Goal: Use online tool/utility: Utilize a website feature to perform a specific function

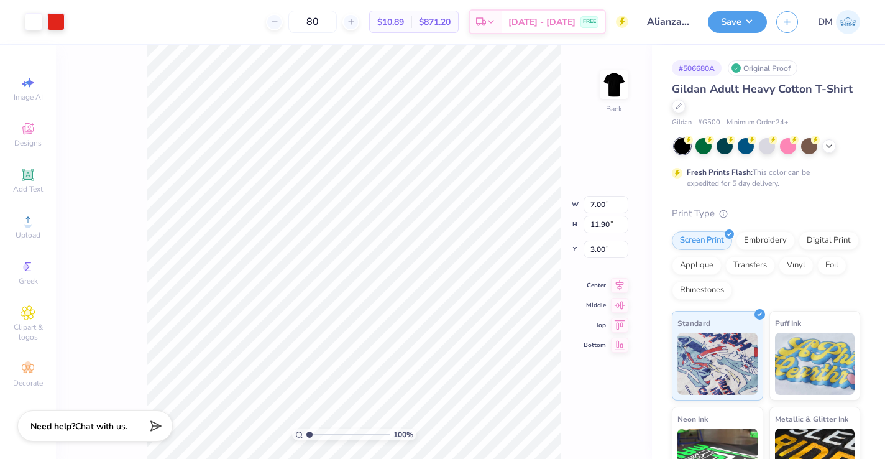
type input "6.94"
type input "11.79"
type input "3.11"
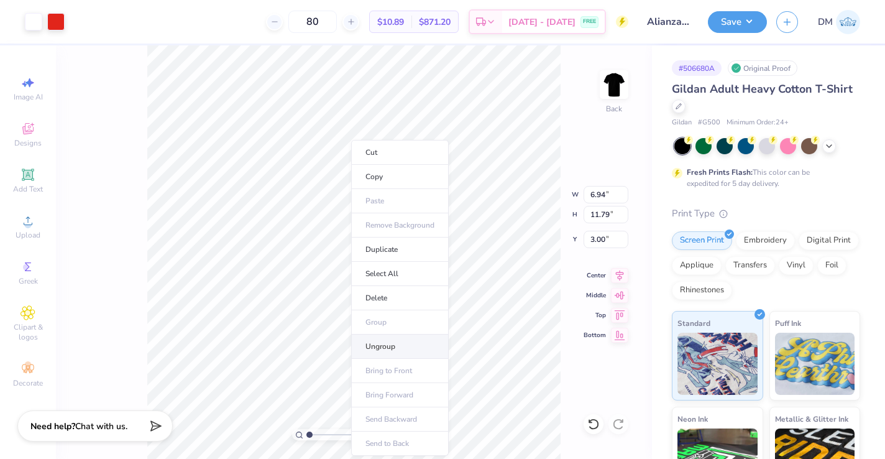
click at [407, 339] on li "Ungroup" at bounding box center [400, 346] width 98 height 24
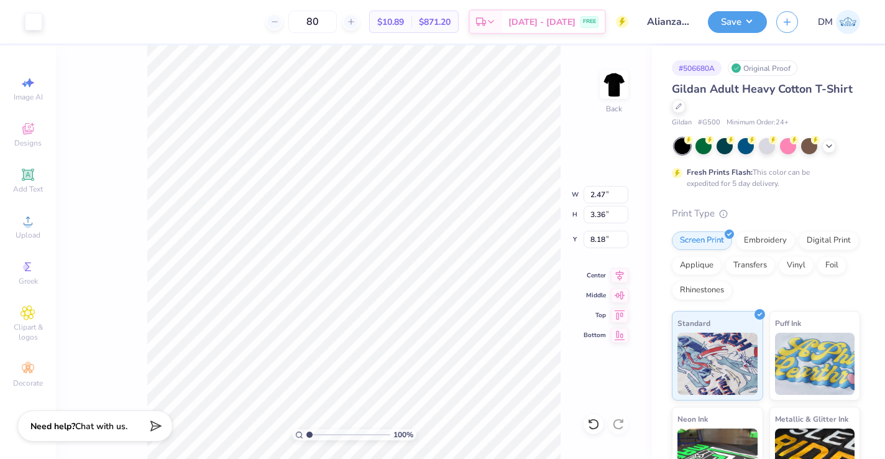
type input "0.56"
type input "1.95"
type input "8.03"
type input "5.37"
type input "3.18"
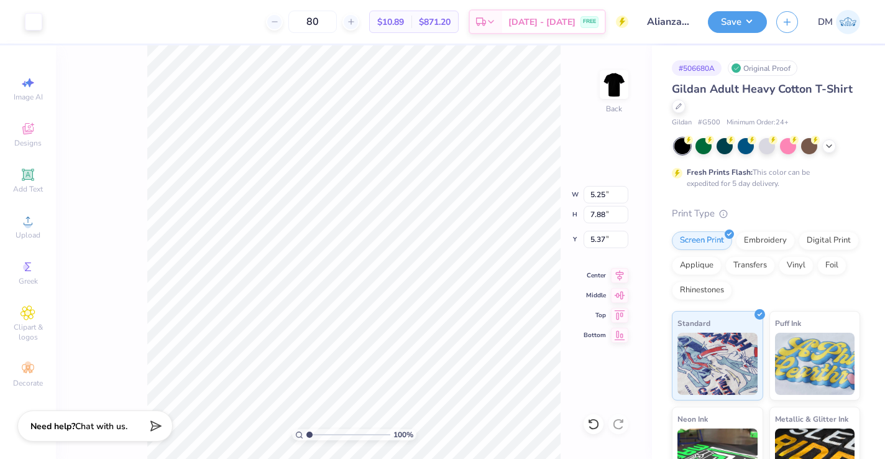
type input "4.77"
type input "5.89"
click at [593, 422] on icon at bounding box center [593, 424] width 12 height 12
type input "3.39"
click at [592, 422] on icon at bounding box center [593, 424] width 12 height 12
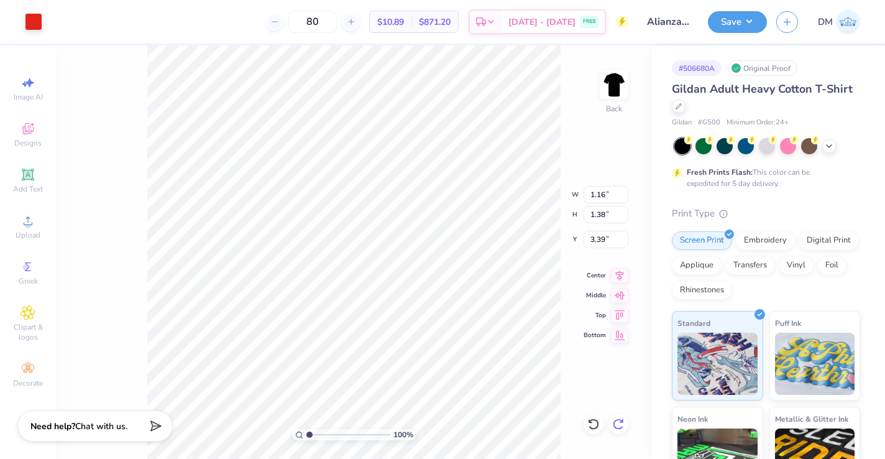
click at [614, 424] on icon at bounding box center [618, 424] width 12 height 12
type input "3.86"
type input "11.12"
click at [623, 273] on icon at bounding box center [619, 273] width 17 height 15
click at [619, 271] on icon at bounding box center [619, 273] width 17 height 15
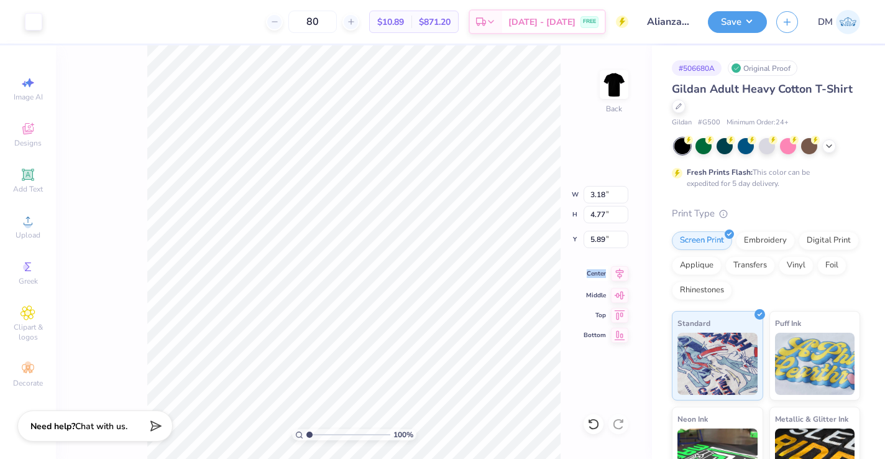
click at [619, 271] on icon at bounding box center [619, 273] width 17 height 15
click at [618, 275] on icon at bounding box center [619, 273] width 17 height 15
type input "5.88"
click at [828, 144] on icon at bounding box center [829, 145] width 10 height 10
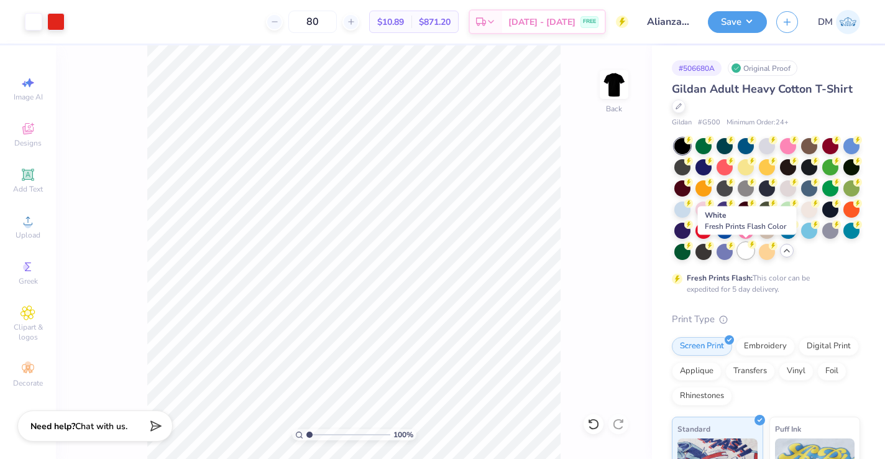
click at [739, 249] on div at bounding box center [745, 250] width 16 height 16
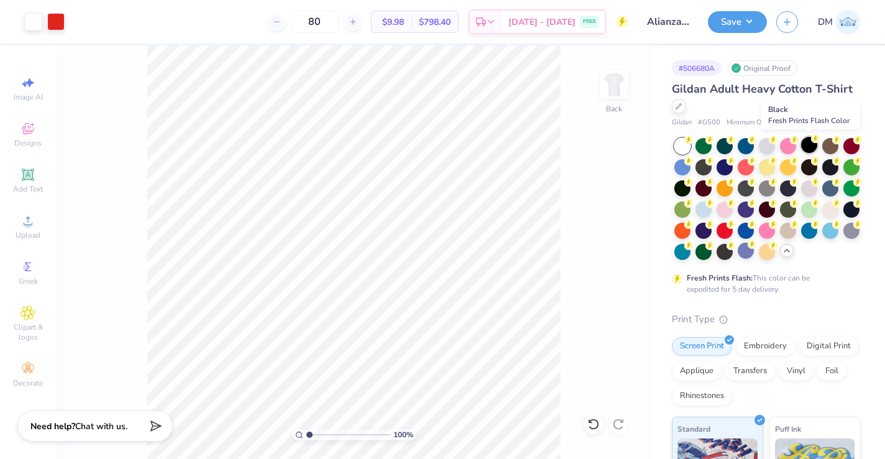
click at [805, 149] on div at bounding box center [809, 145] width 16 height 16
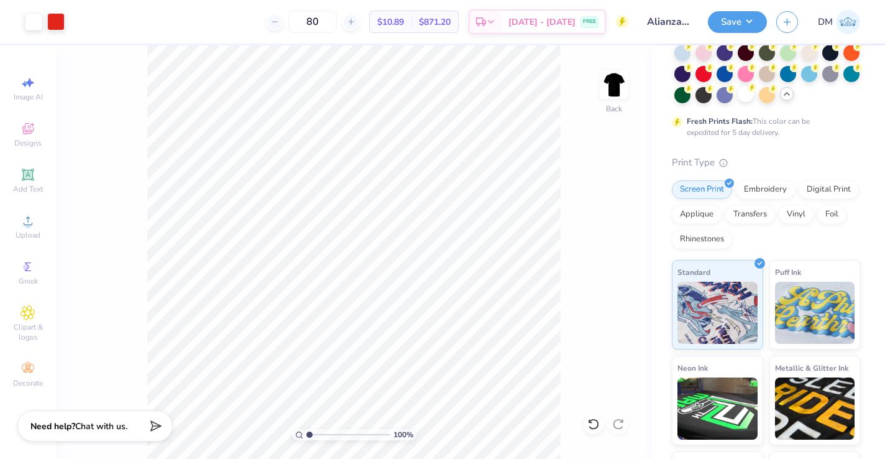
scroll to position [239, 0]
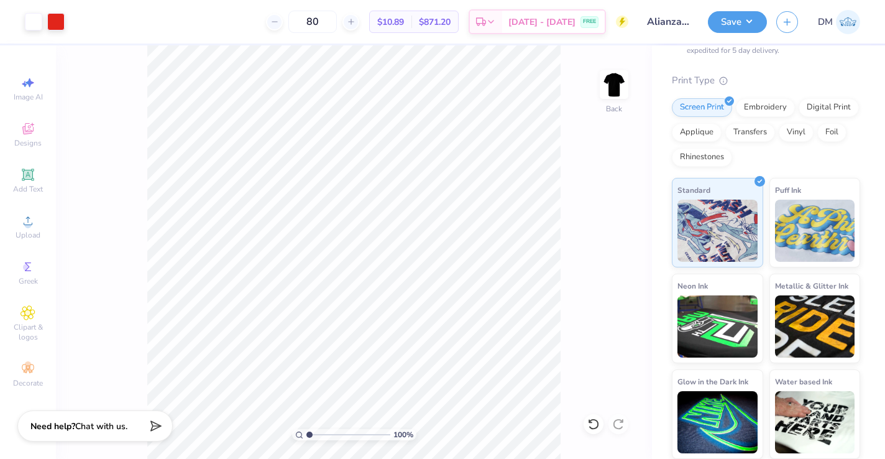
click at [646, 255] on div "100 % Back" at bounding box center [354, 251] width 596 height 413
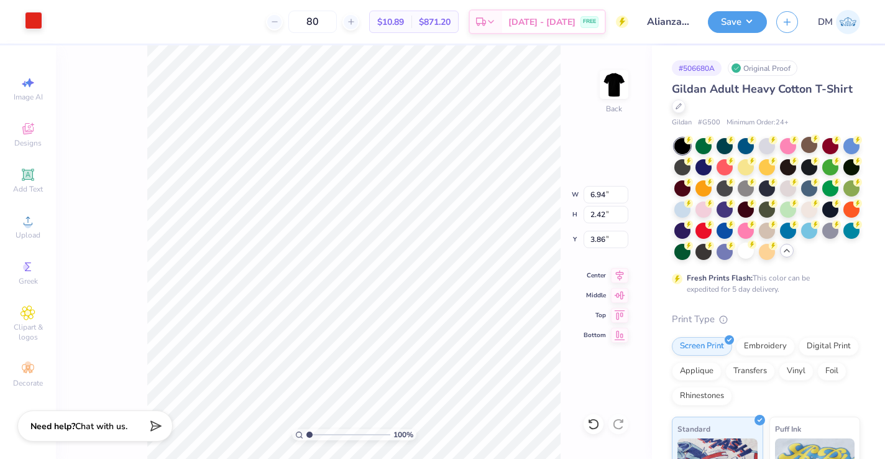
click at [35, 22] on div at bounding box center [33, 20] width 17 height 17
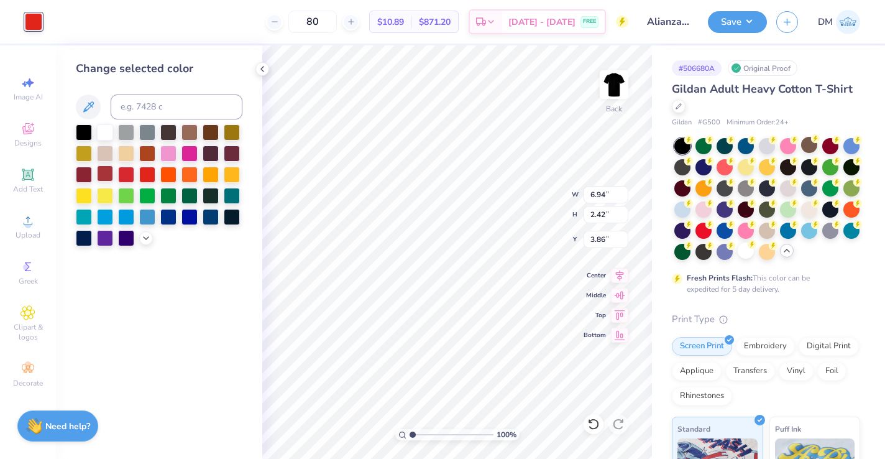
click at [108, 176] on div at bounding box center [105, 173] width 16 height 16
click at [91, 174] on div at bounding box center [84, 173] width 16 height 16
click at [106, 175] on div at bounding box center [105, 173] width 16 height 16
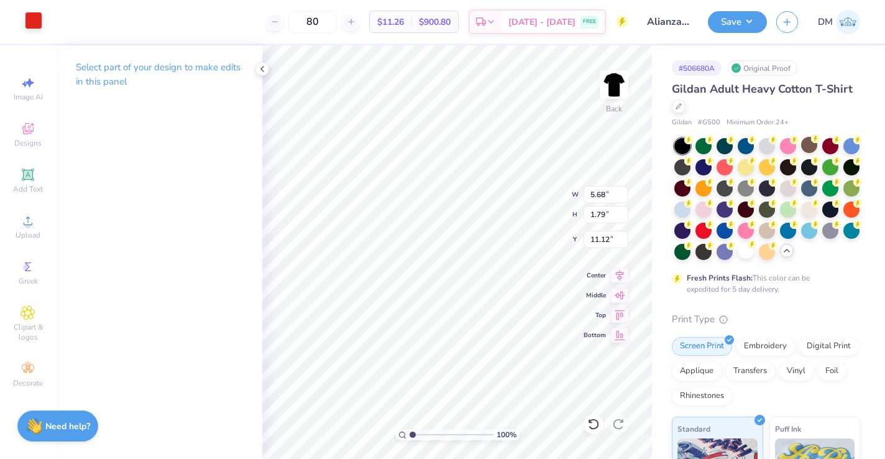
click at [37, 22] on div at bounding box center [33, 20] width 17 height 17
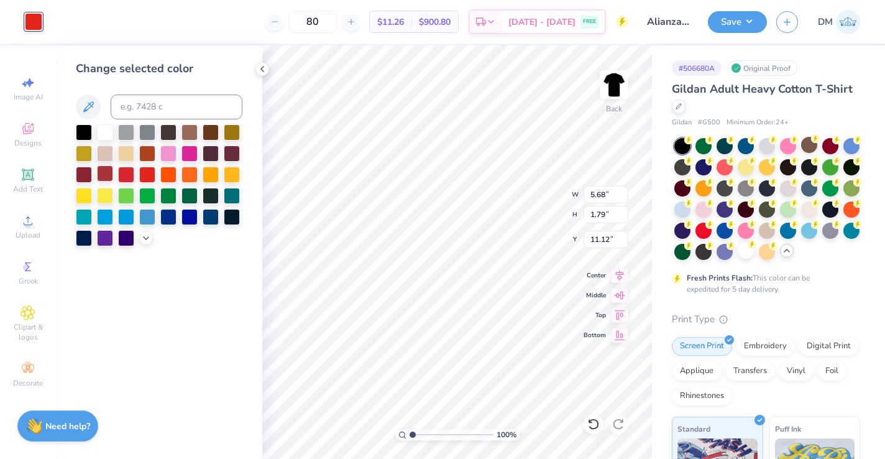
click at [103, 177] on div at bounding box center [105, 173] width 16 height 16
click at [265, 66] on icon at bounding box center [262, 69] width 10 height 10
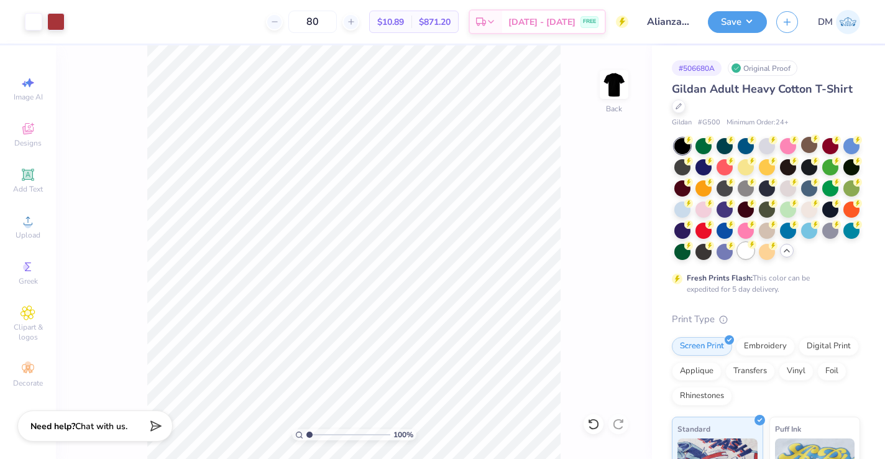
click at [749, 255] on div at bounding box center [745, 250] width 16 height 16
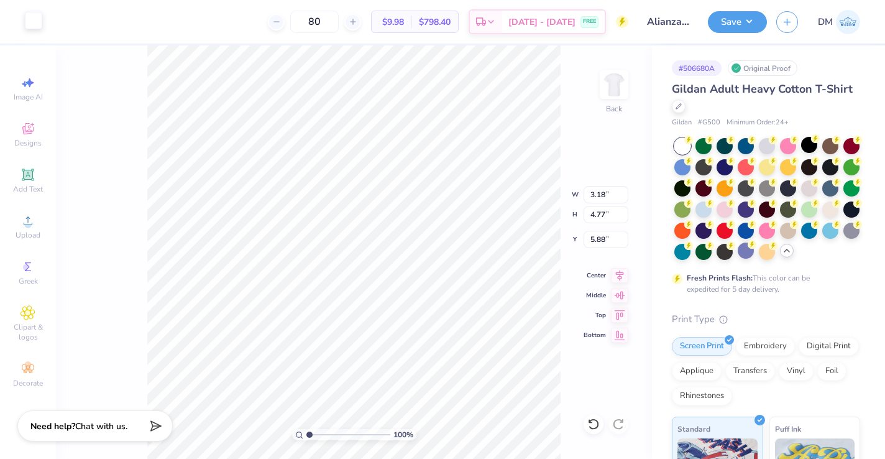
click at [26, 19] on div at bounding box center [33, 20] width 17 height 17
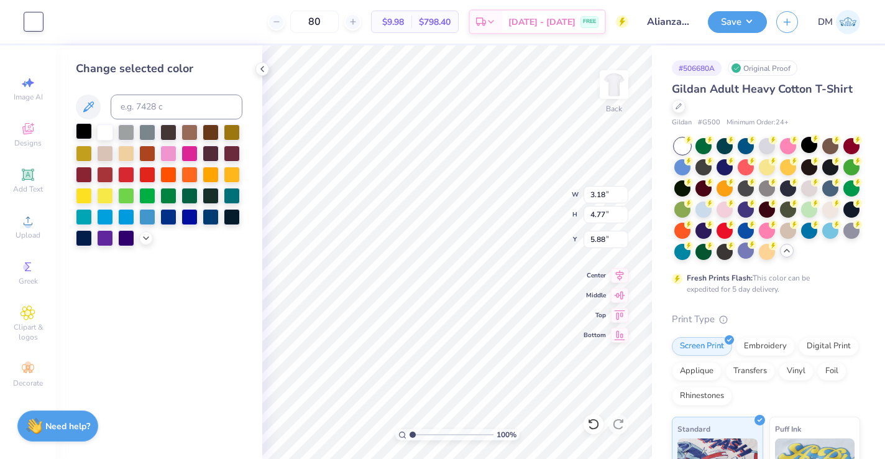
click at [83, 134] on div at bounding box center [84, 131] width 16 height 16
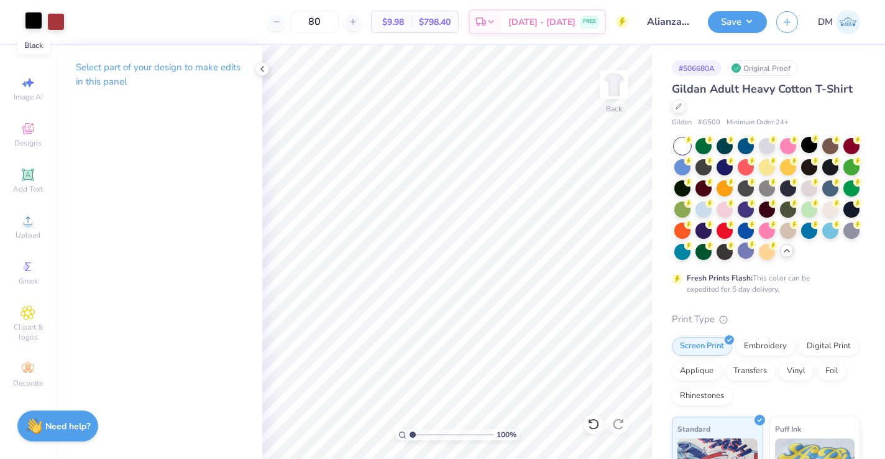
click at [39, 18] on div at bounding box center [33, 20] width 17 height 17
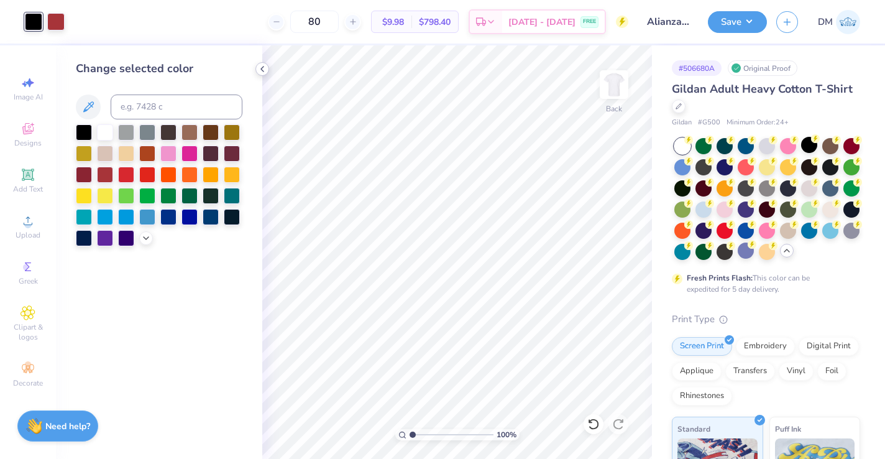
click at [266, 66] on icon at bounding box center [262, 69] width 10 height 10
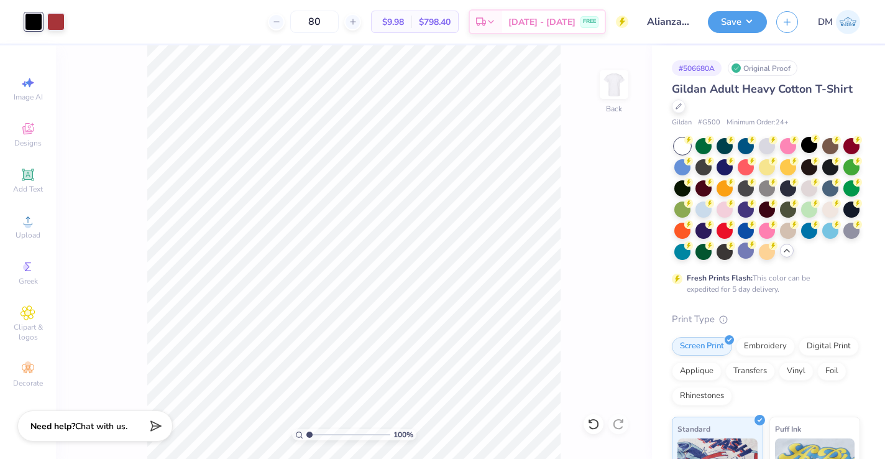
click at [134, 90] on div "100 % Back" at bounding box center [354, 251] width 596 height 413
click at [588, 239] on div "100 % Back" at bounding box center [354, 251] width 596 height 413
click at [620, 276] on icon at bounding box center [620, 273] width 8 height 11
click at [731, 25] on button "Save" at bounding box center [737, 20] width 59 height 22
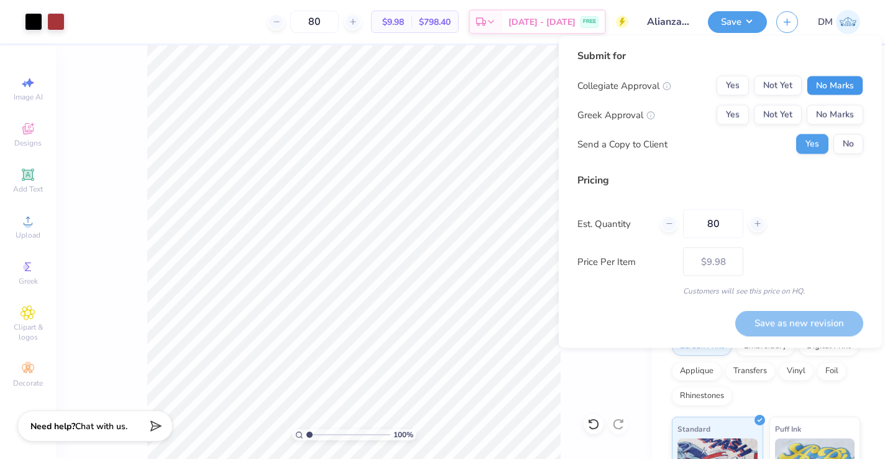
click at [834, 87] on button "No Marks" at bounding box center [834, 86] width 57 height 20
click at [834, 108] on button "No Marks" at bounding box center [834, 115] width 57 height 20
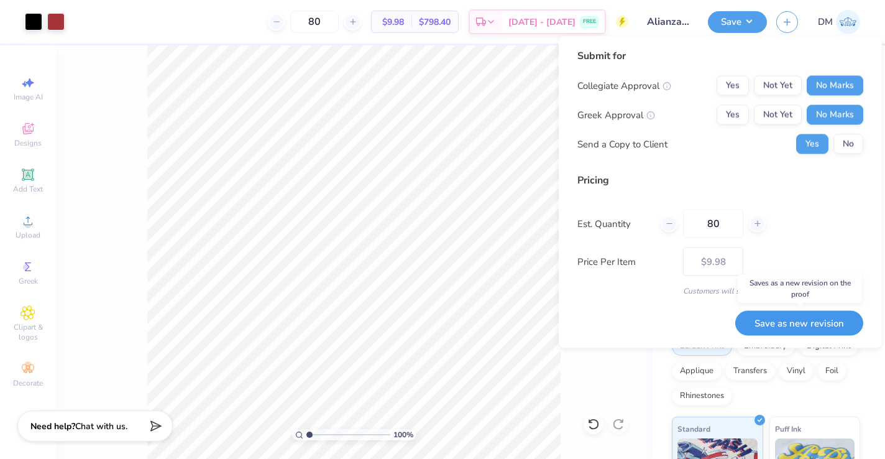
click at [793, 316] on button "Save as new revision" at bounding box center [799, 322] width 128 height 25
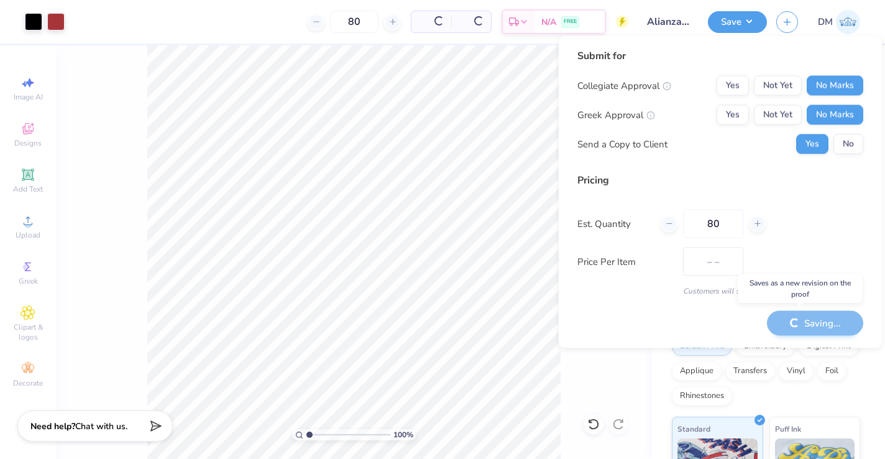
type input "$9.98"
